Goal: Task Accomplishment & Management: Manage account settings

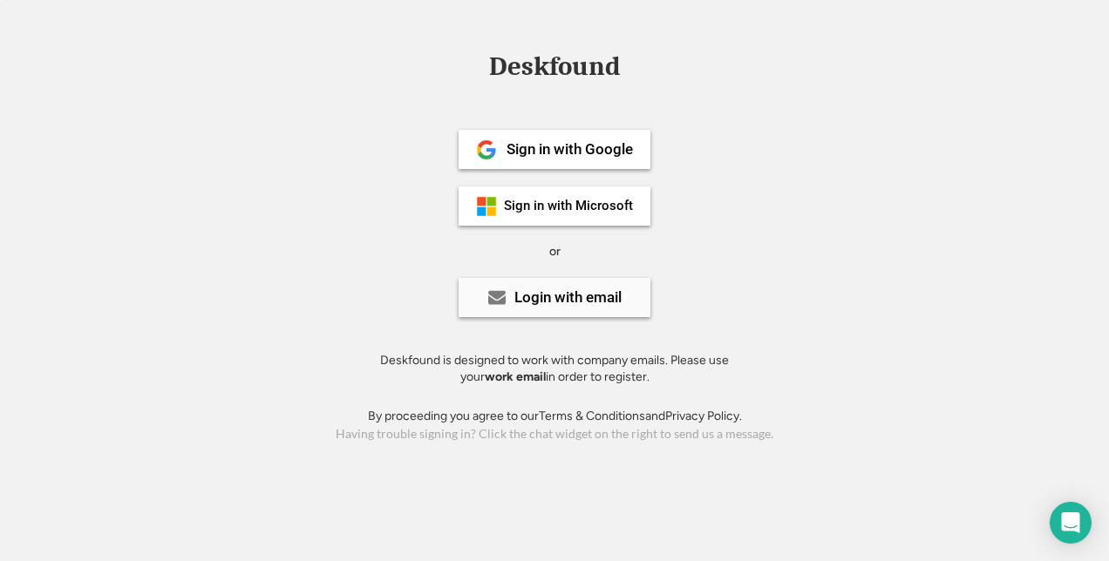
click at [551, 302] on div "Login with email" at bounding box center [567, 297] width 107 height 15
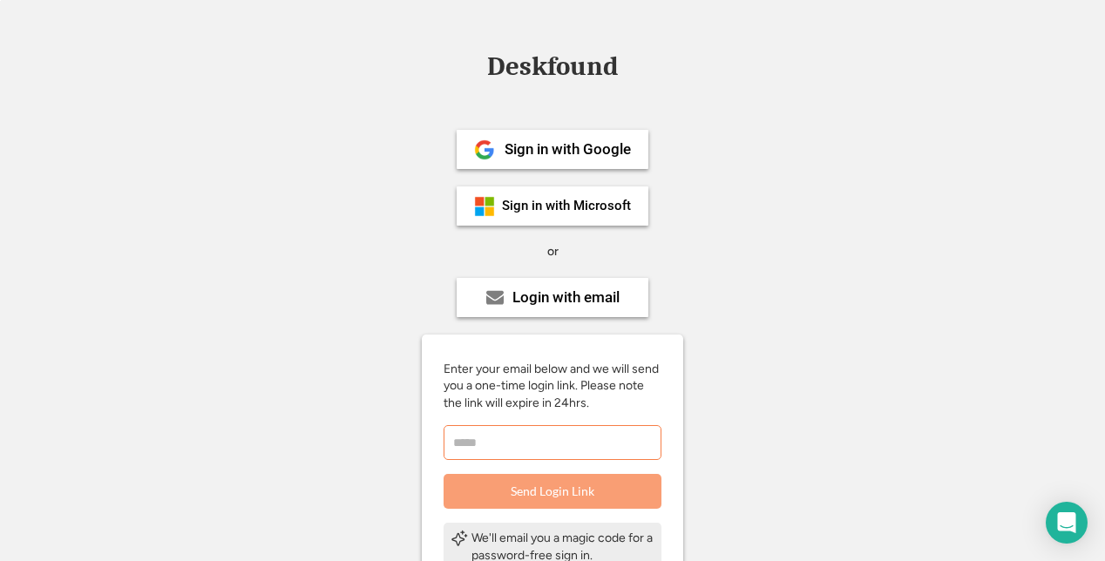
click at [518, 438] on input "email" at bounding box center [553, 442] width 218 height 35
type input "**********"
click at [519, 490] on button "Send Login Link" at bounding box center [553, 491] width 218 height 35
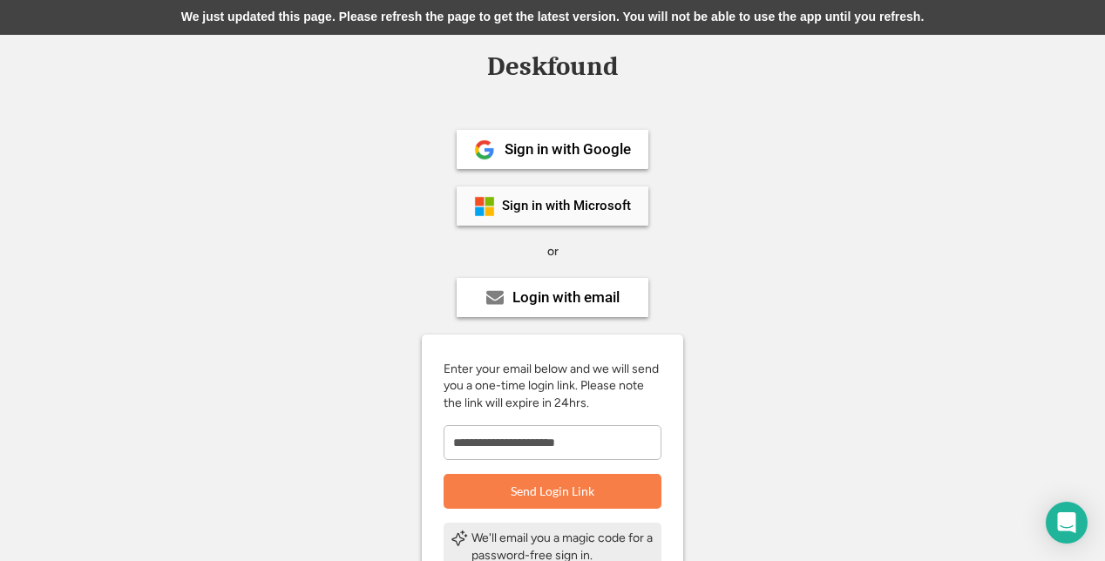
click at [544, 209] on div "Sign in with Microsoft" at bounding box center [566, 206] width 129 height 13
click at [539, 200] on div "Sign in with Microsoft" at bounding box center [566, 206] width 129 height 13
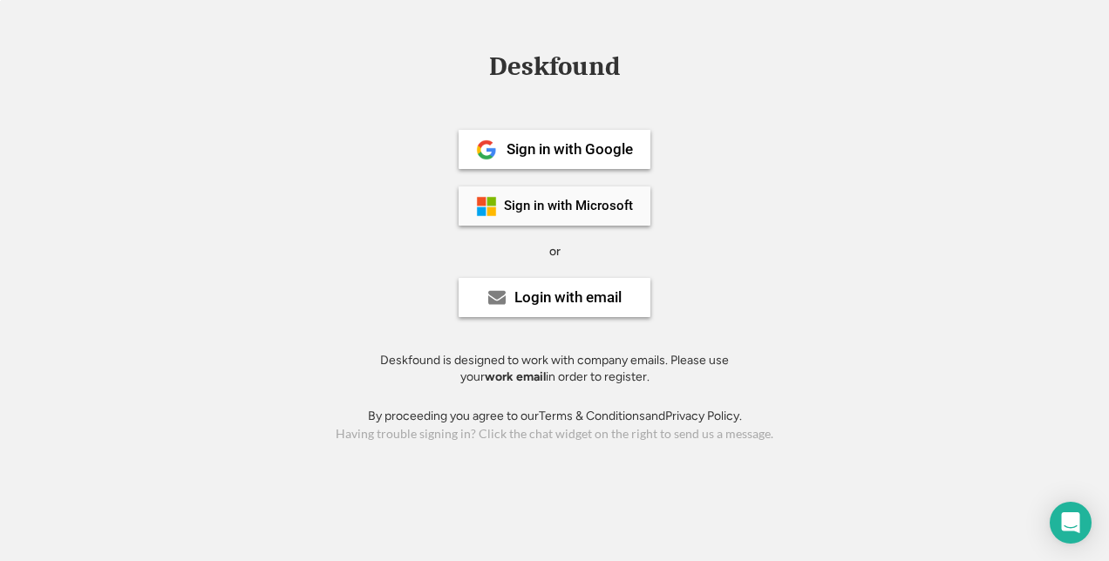
click at [523, 207] on div "Sign in with Microsoft" at bounding box center [568, 206] width 129 height 13
click at [580, 297] on div "Login with email" at bounding box center [567, 297] width 107 height 15
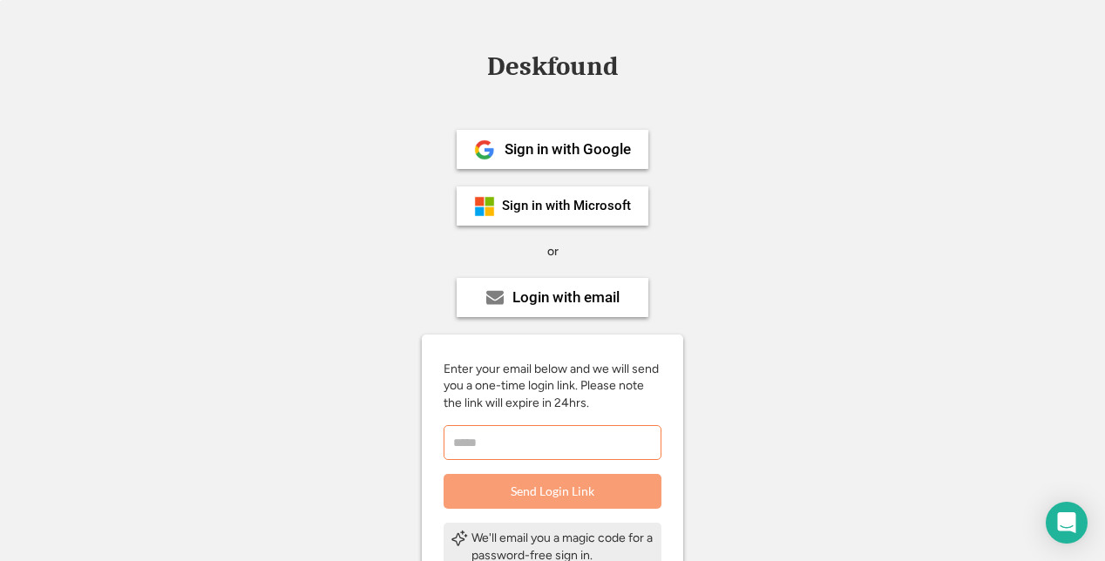
click at [527, 432] on input "email" at bounding box center [553, 442] width 218 height 35
click at [553, 441] on input "email" at bounding box center [553, 442] width 218 height 35
type input "**********"
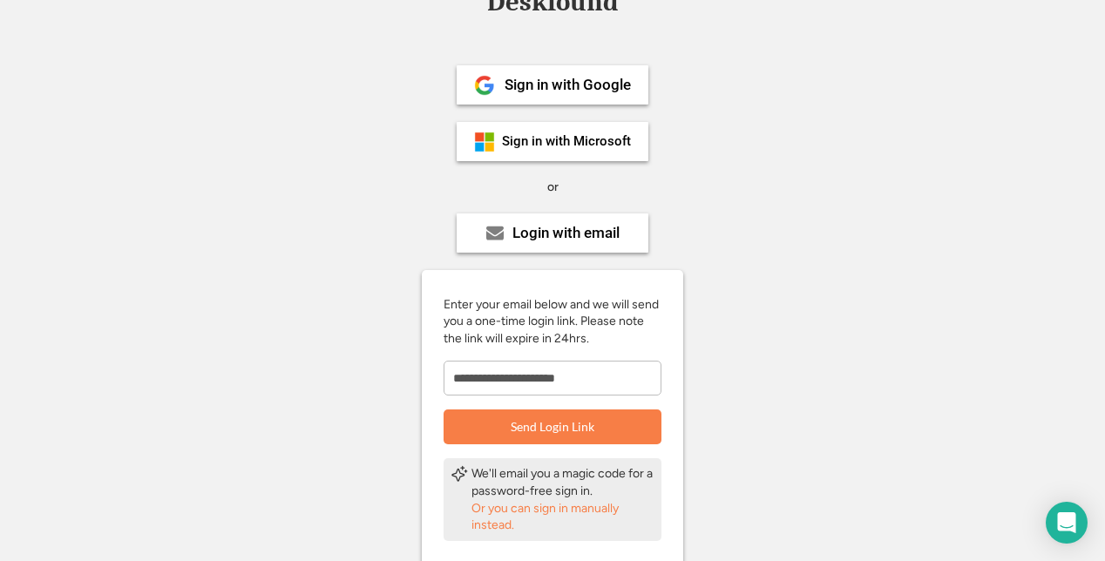
scroll to position [174, 0]
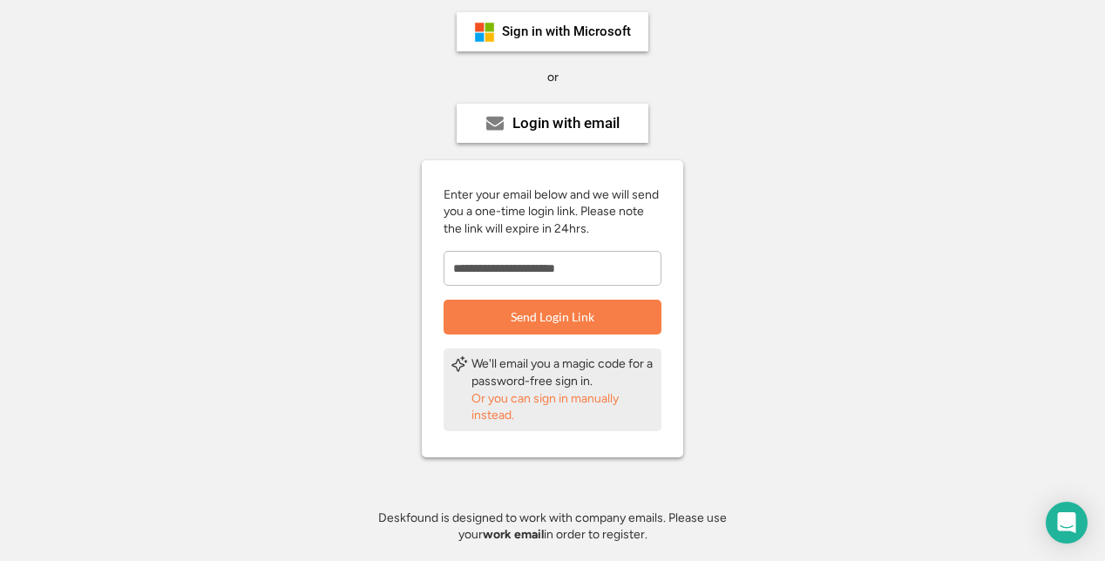
click at [551, 403] on div "Or you can sign in manually instead." at bounding box center [563, 407] width 183 height 34
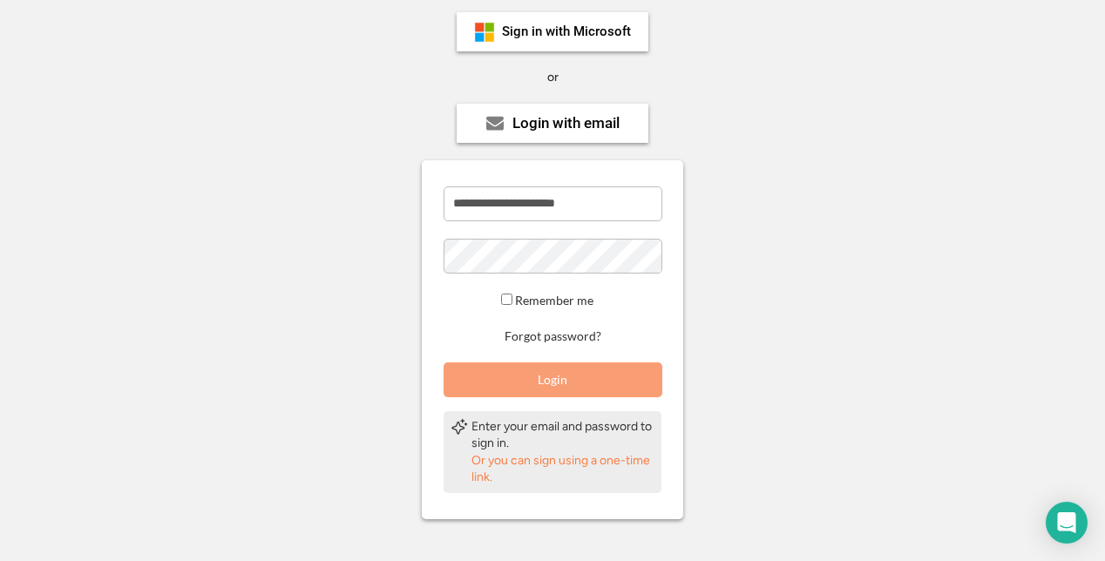
click at [530, 377] on button "Login" at bounding box center [553, 380] width 219 height 35
